Goal: Transaction & Acquisition: Purchase product/service

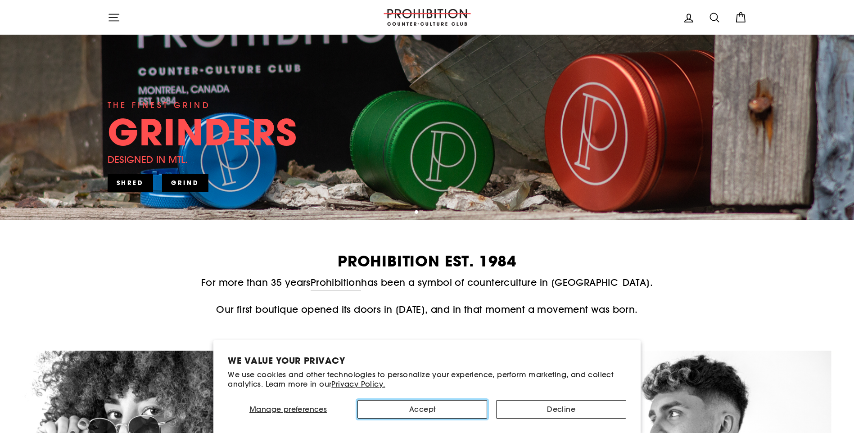
click at [445, 412] on button "Accept" at bounding box center [423, 409] width 130 height 18
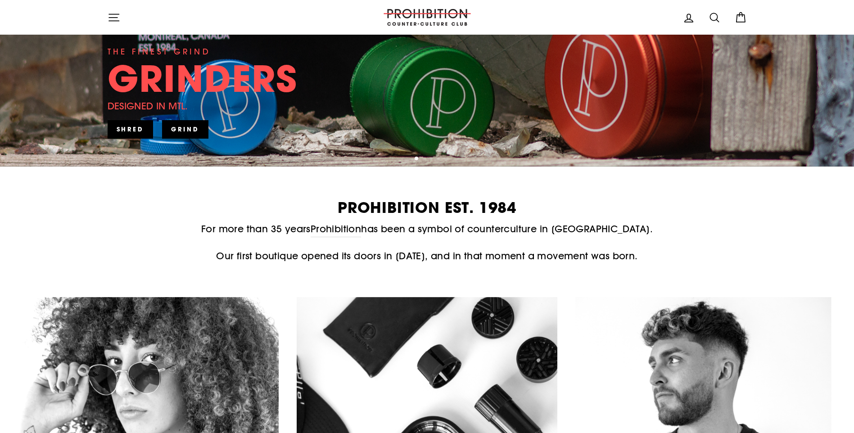
scroll to position [45, 0]
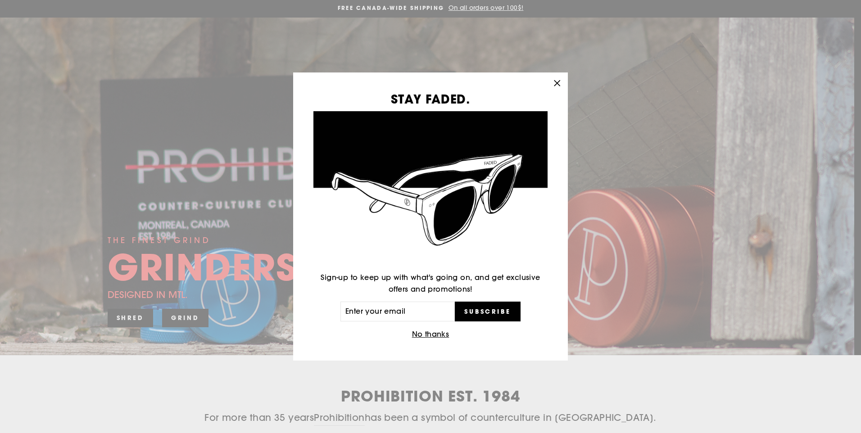
click at [558, 85] on icon "button" at bounding box center [557, 83] width 13 height 13
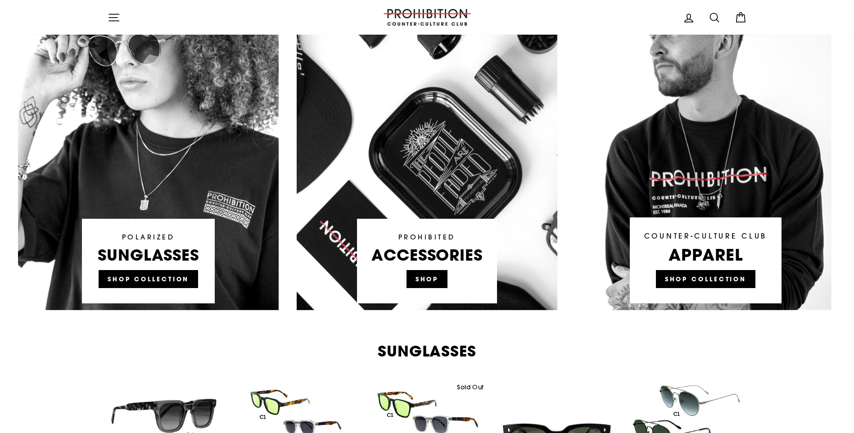
scroll to position [721, 0]
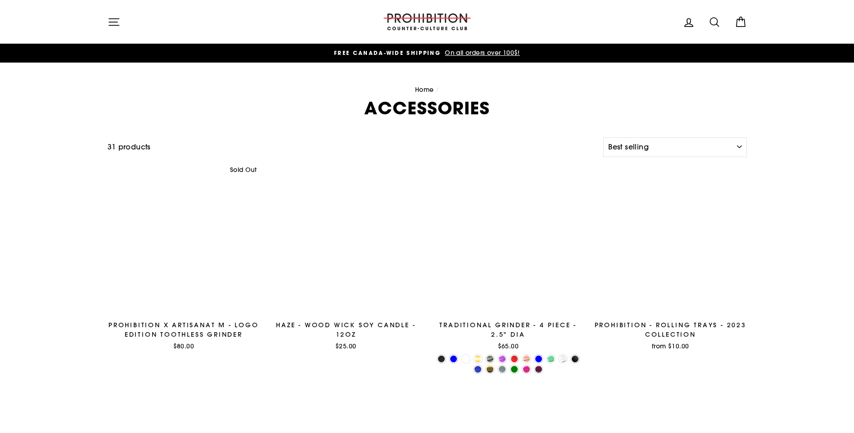
select select "best-selling"
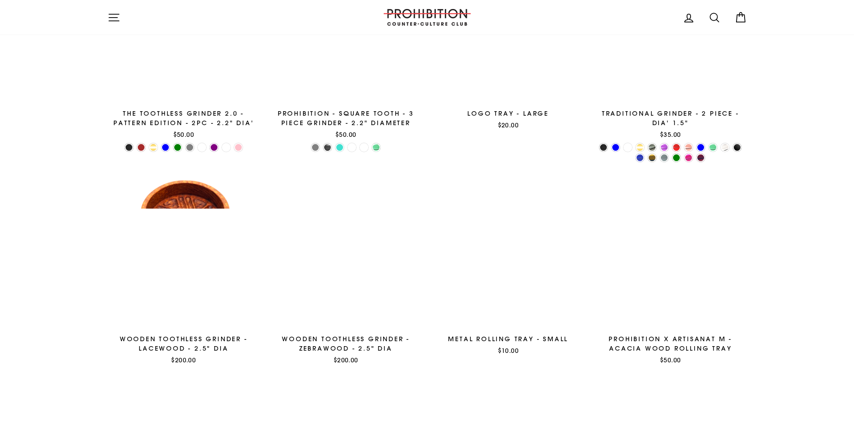
scroll to position [811, 0]
